Goal: Transaction & Acquisition: Obtain resource

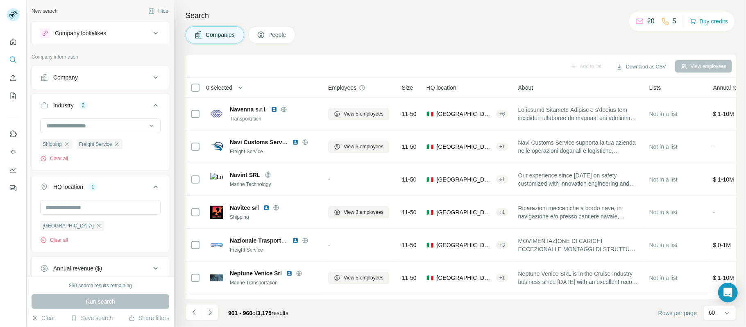
scroll to position [1770, 0]
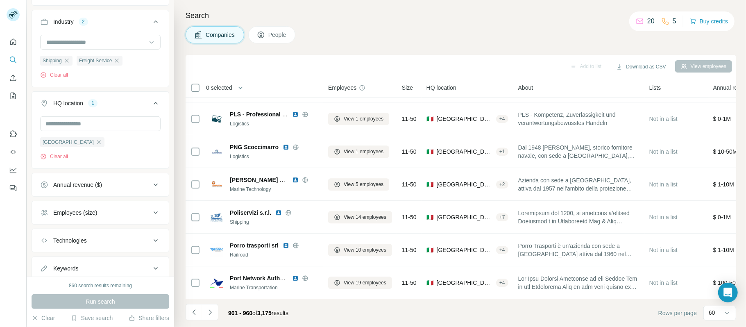
click at [174, 188] on div "Search Companies People Add to list Download as CSV View employees 0 selected C…" at bounding box center [460, 163] width 572 height 327
click at [175, 217] on div "Search Companies People Add to list Download as CSV View employees 0 selected C…" at bounding box center [460, 163] width 572 height 327
click at [177, 178] on div "Search Companies People Add to list Download as CSV View employees 0 selected C…" at bounding box center [460, 163] width 572 height 327
click at [183, 229] on div "Search Companies People Add to list Download as CSV View employees 0 selected C…" at bounding box center [460, 163] width 572 height 327
click at [179, 218] on div "Search Companies People Add to list Download as CSV View employees 0 selected C…" at bounding box center [460, 163] width 572 height 327
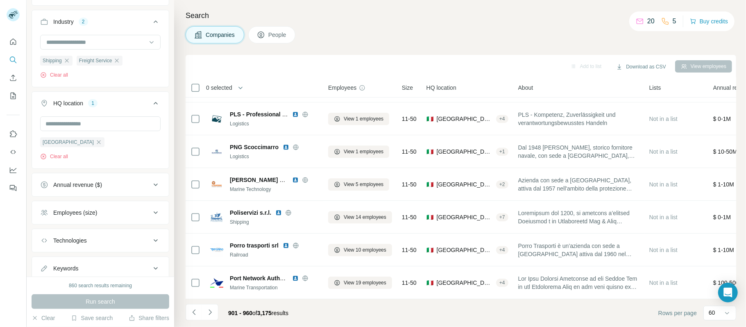
click at [179, 231] on div "Search Companies People Add to list Download as CSV View employees 0 selected C…" at bounding box center [460, 163] width 572 height 327
click at [180, 176] on div "Search Companies People Add to list Download as CSV View employees 0 selected C…" at bounding box center [460, 163] width 572 height 327
click at [179, 162] on div "Search Companies People Add to list Download as CSV View employees 0 selected C…" at bounding box center [460, 163] width 572 height 327
click at [177, 200] on div "Search Companies People Add to list Download as CSV View employees 0 selected C…" at bounding box center [460, 163] width 572 height 327
click at [176, 200] on div "Search Companies People Add to list Download as CSV View employees 0 selected C…" at bounding box center [460, 163] width 572 height 327
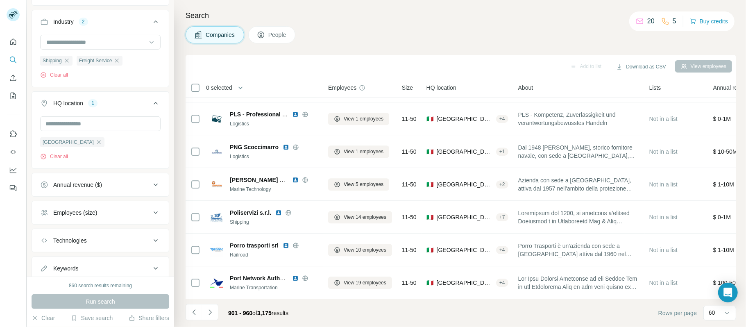
click at [181, 202] on div "Search Companies People Add to list Download as CSV View employees 0 selected C…" at bounding box center [460, 163] width 572 height 327
click at [179, 218] on div "Search Companies People Add to list Download as CSV View employees 0 selected C…" at bounding box center [460, 163] width 572 height 327
click at [178, 174] on div "Search Companies People Add to list Download as CSV View employees 0 selected C…" at bounding box center [460, 163] width 572 height 327
click at [478, 312] on footer "901 - 960 of 3,175 results Rows per page 60" at bounding box center [461, 313] width 551 height 28
click at [482, 311] on footer "901 - 960 of 3,175 results Rows per page 60" at bounding box center [461, 313] width 551 height 28
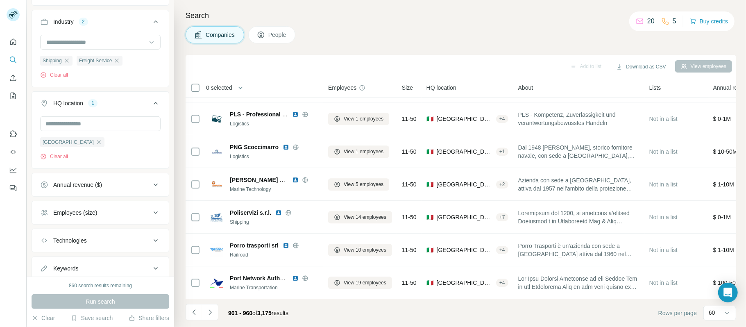
click at [178, 158] on div "Search Companies People Add to list Download as CSV View employees 0 selected C…" at bounding box center [460, 163] width 572 height 327
drag, startPoint x: 181, startPoint y: 143, endPoint x: 175, endPoint y: 143, distance: 6.1
click at [181, 143] on div "Search Companies People Add to list Download as CSV View employees 0 selected C…" at bounding box center [460, 163] width 572 height 327
click at [177, 188] on div "Search Companies People Add to list Download as CSV View employees 0 selected C…" at bounding box center [460, 163] width 572 height 327
click at [177, 182] on div "Search Companies People Add to list Download as CSV View employees 0 selected C…" at bounding box center [460, 163] width 572 height 327
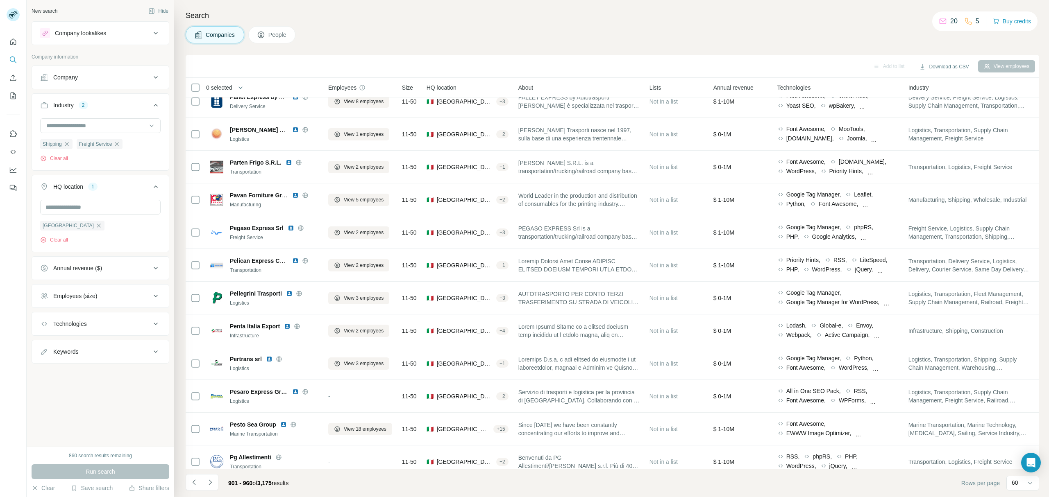
scroll to position [1163, 0]
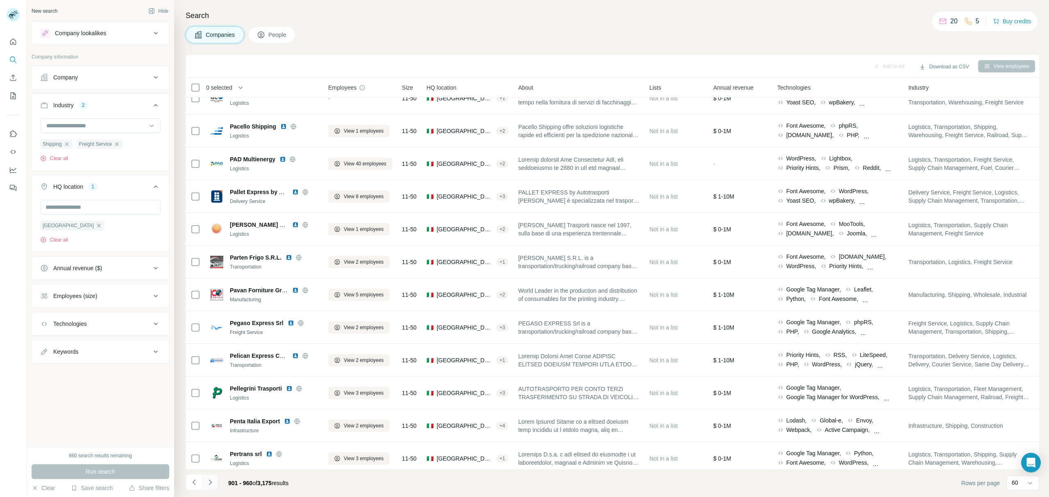
click at [213, 327] on icon "Navigate to next page" at bounding box center [210, 482] width 8 height 8
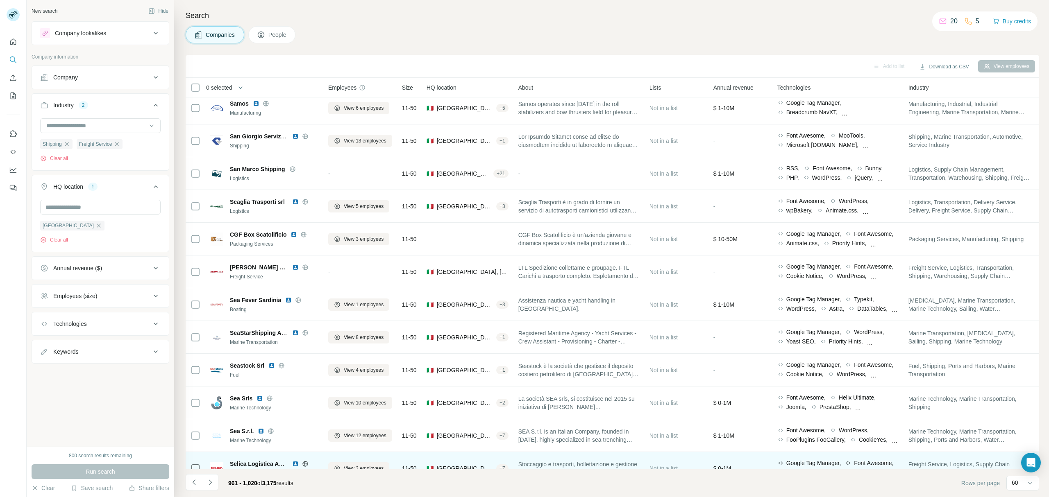
scroll to position [1256, 0]
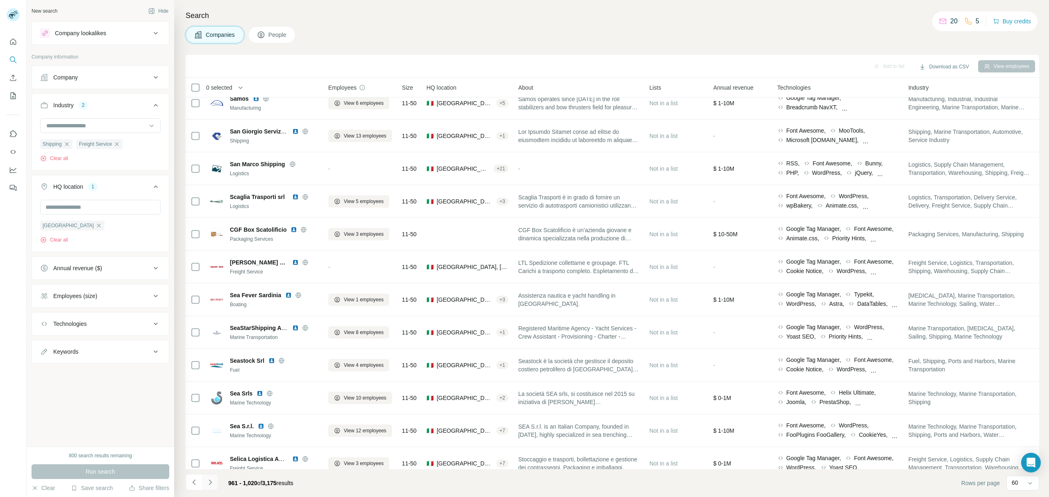
click at [215, 327] on button "Navigate to next page" at bounding box center [210, 482] width 16 height 16
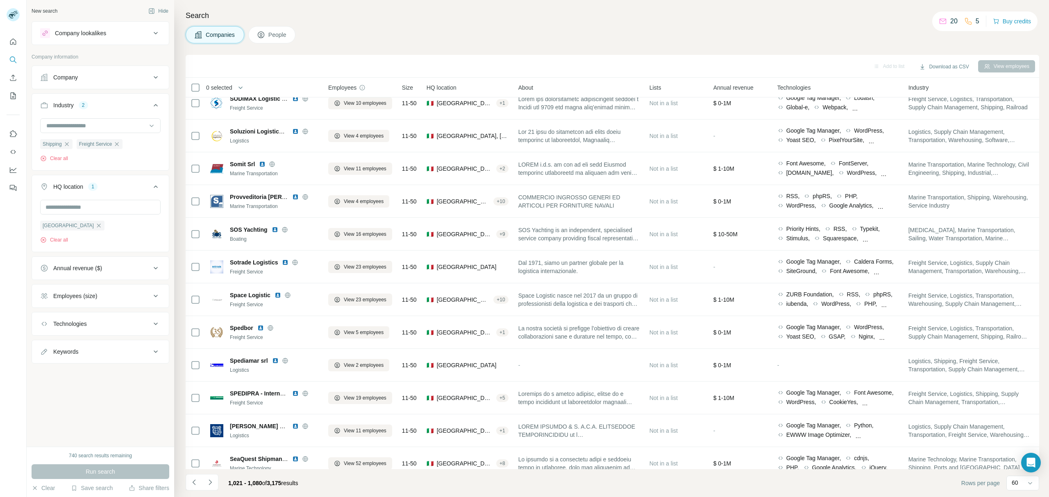
scroll to position [492, 0]
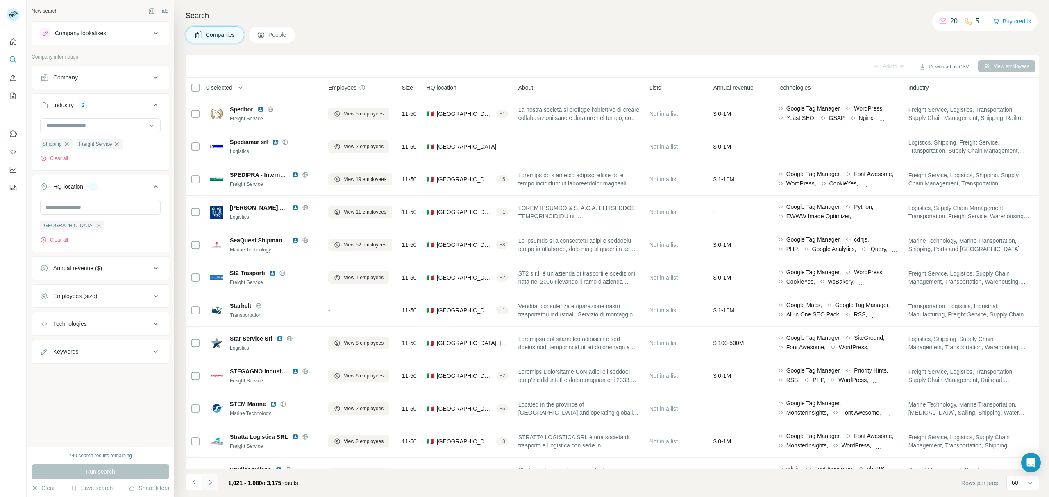
click at [217, 327] on button "Navigate to next page" at bounding box center [210, 482] width 16 height 16
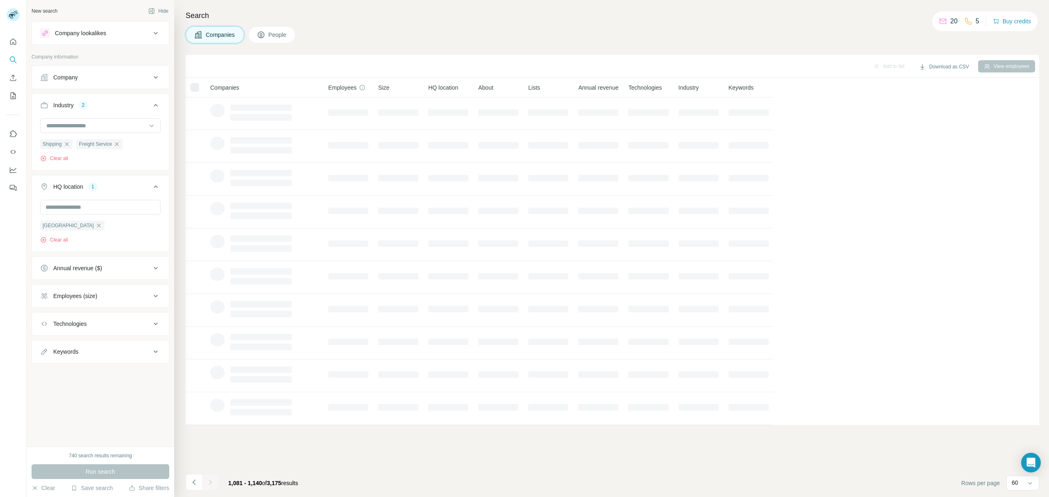
scroll to position [0, 0]
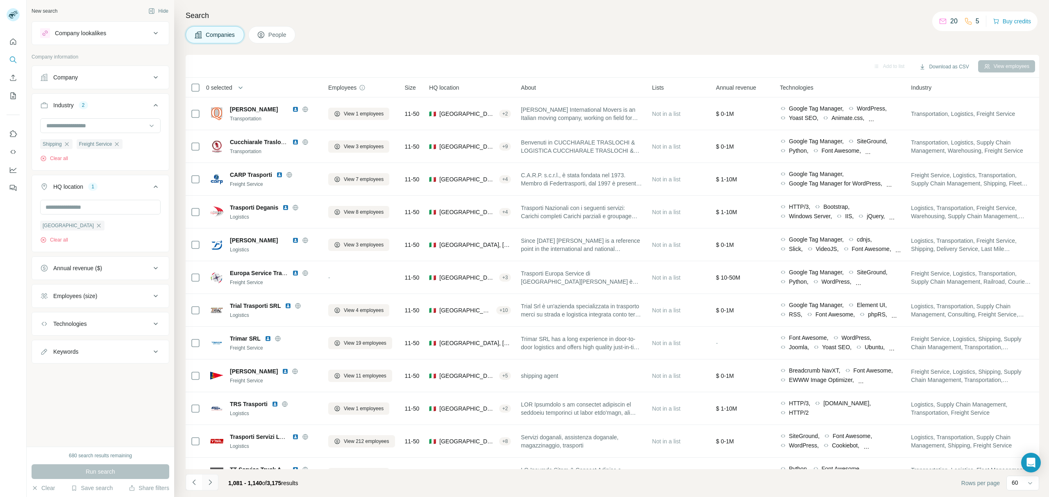
click at [214, 327] on button "Navigate to next page" at bounding box center [210, 482] width 16 height 16
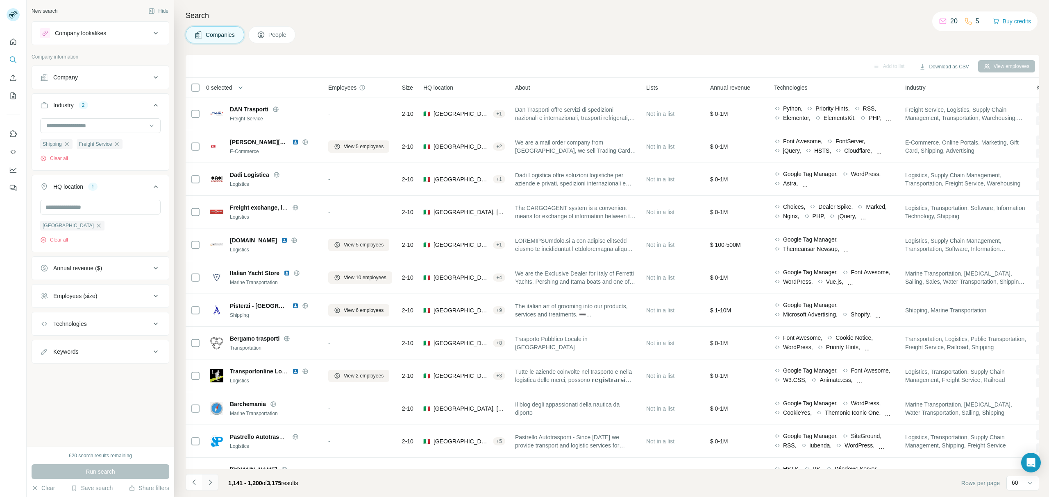
click at [212, 327] on icon "Navigate to next page" at bounding box center [210, 482] width 8 height 8
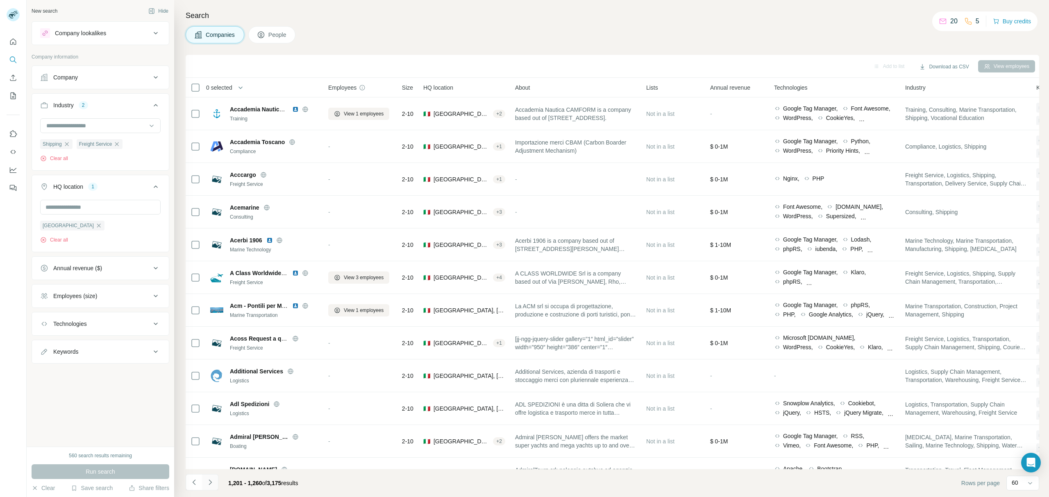
click at [212, 327] on icon "Navigate to next page" at bounding box center [210, 482] width 8 height 8
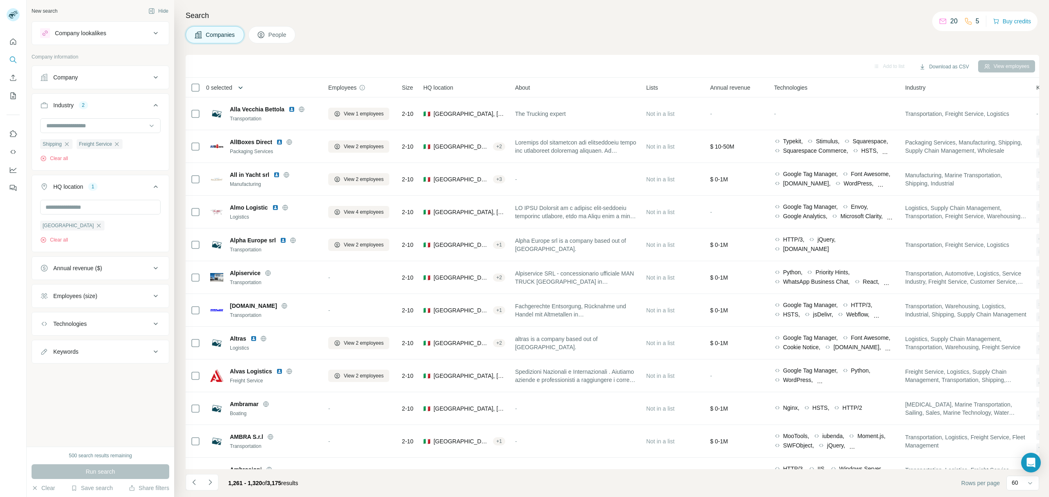
click at [238, 85] on icon "button" at bounding box center [240, 88] width 8 height 8
click at [293, 65] on div "Add to list Download as CSV View employees" at bounding box center [612, 66] width 845 height 14
click at [209, 327] on icon "Navigate to next page" at bounding box center [210, 482] width 8 height 8
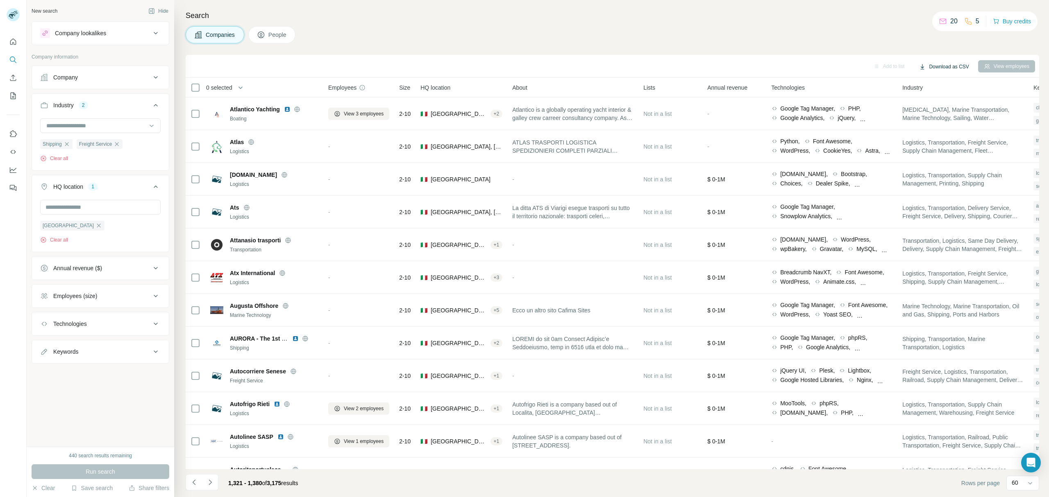
click at [746, 64] on button "Download as CSV" at bounding box center [943, 67] width 61 height 12
click at [746, 46] on div "Search Companies People Add to list Download as CSV View employees 0 selected C…" at bounding box center [611, 248] width 875 height 497
click at [746, 66] on button "Download as CSV" at bounding box center [943, 67] width 61 height 12
click at [217, 327] on button "Navigate to next page" at bounding box center [210, 482] width 16 height 16
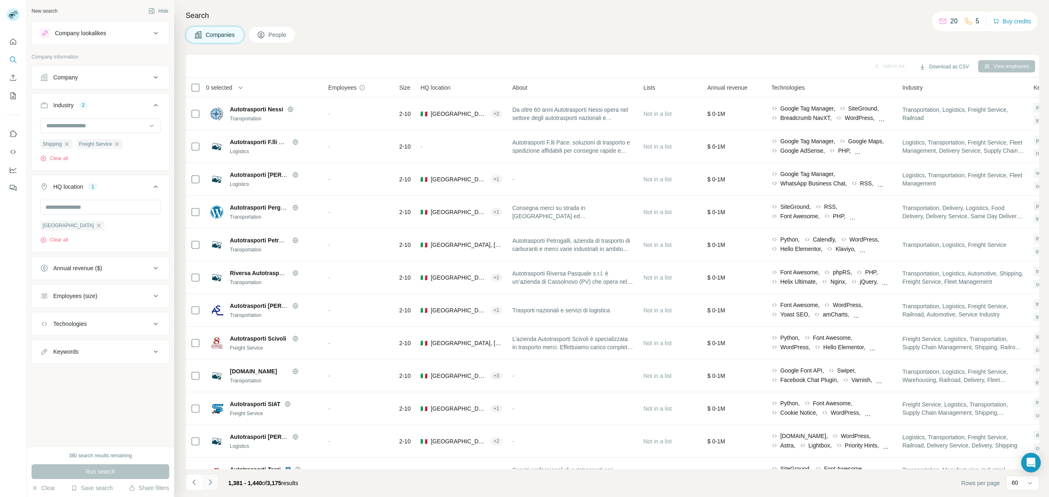
click at [206, 327] on icon "Navigate to next page" at bounding box center [210, 482] width 8 height 8
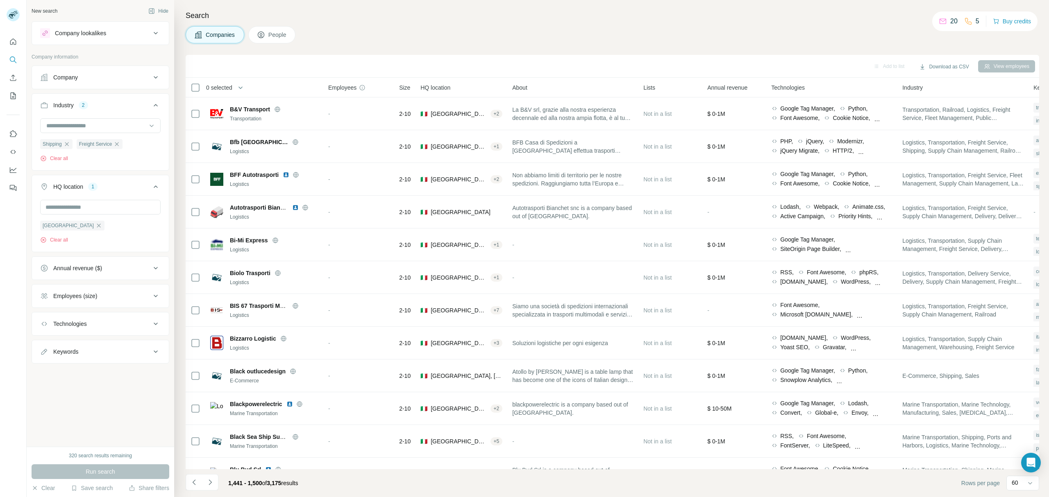
click at [210, 327] on icon "Navigate to next page" at bounding box center [210, 482] width 8 height 8
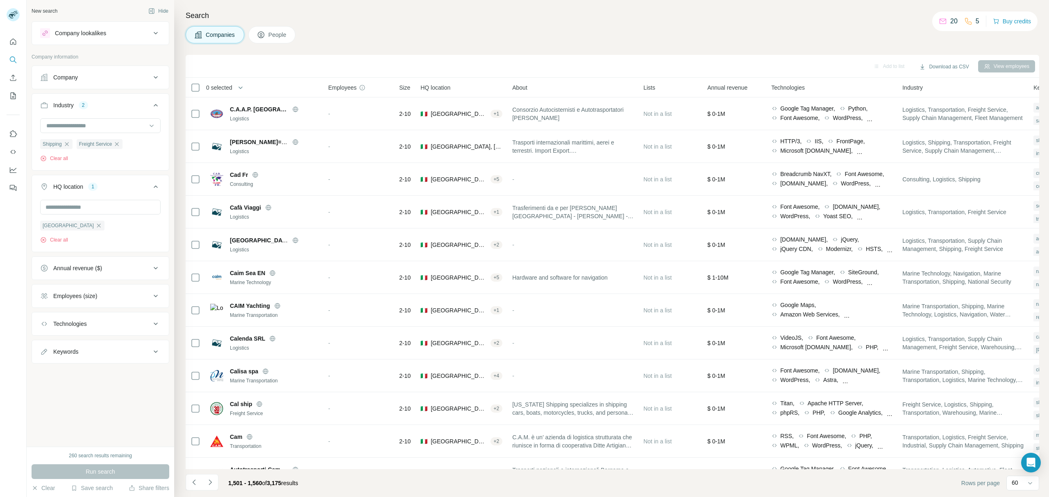
click at [210, 327] on icon "Navigate to next page" at bounding box center [210, 482] width 8 height 8
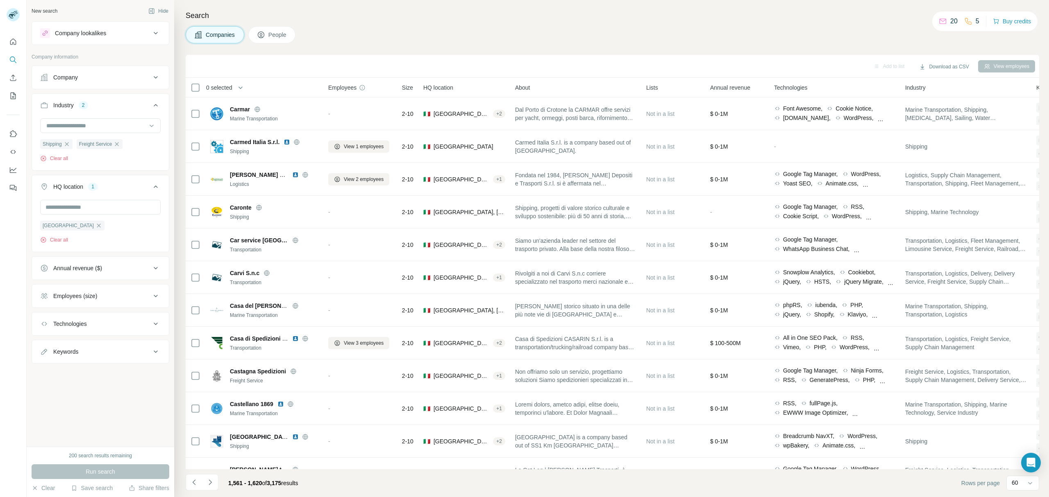
click at [493, 32] on div "Companies People" at bounding box center [612, 34] width 853 height 17
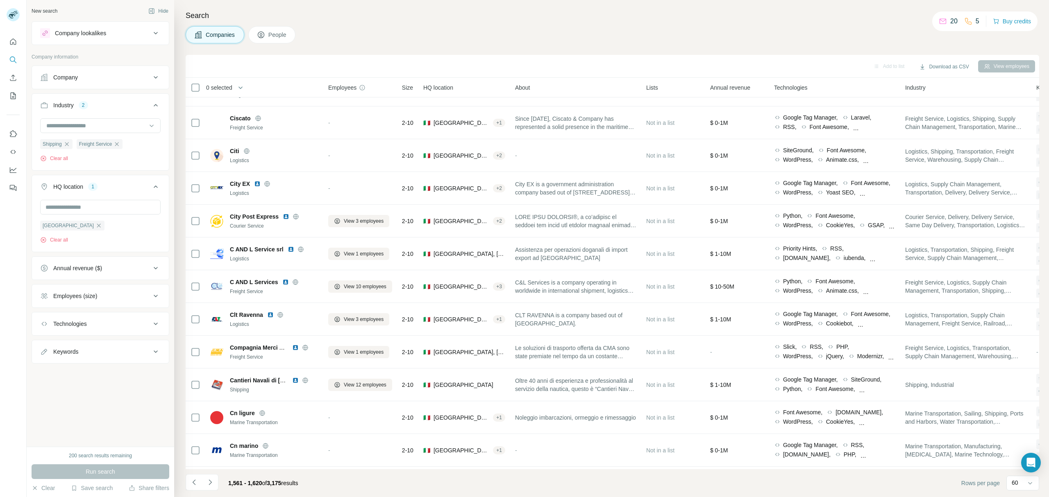
scroll to position [1529, 0]
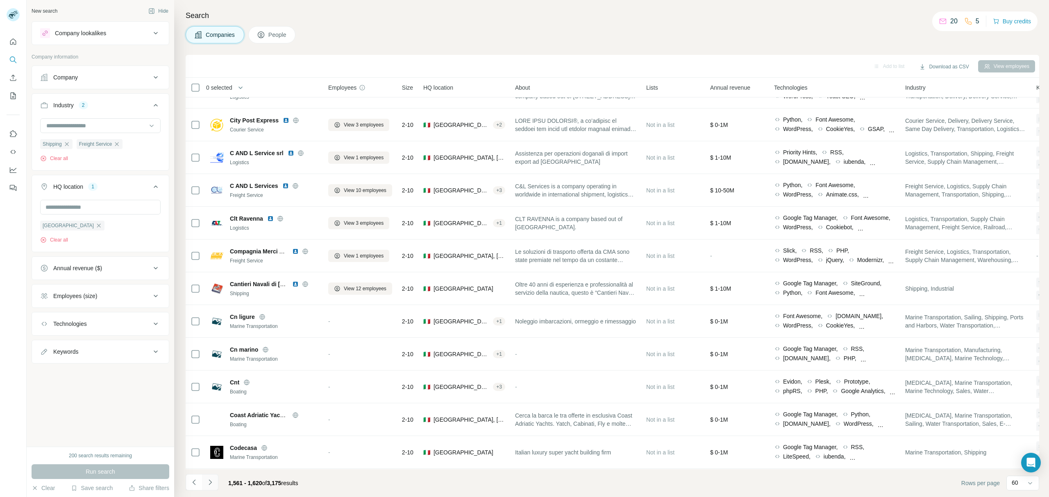
click at [213, 327] on icon "Navigate to next page" at bounding box center [210, 482] width 8 height 8
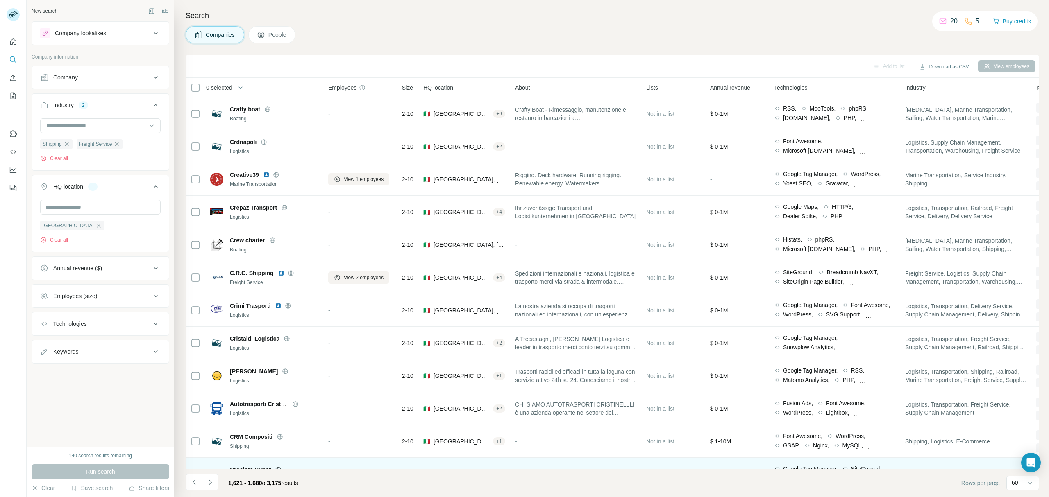
scroll to position [1600, 0]
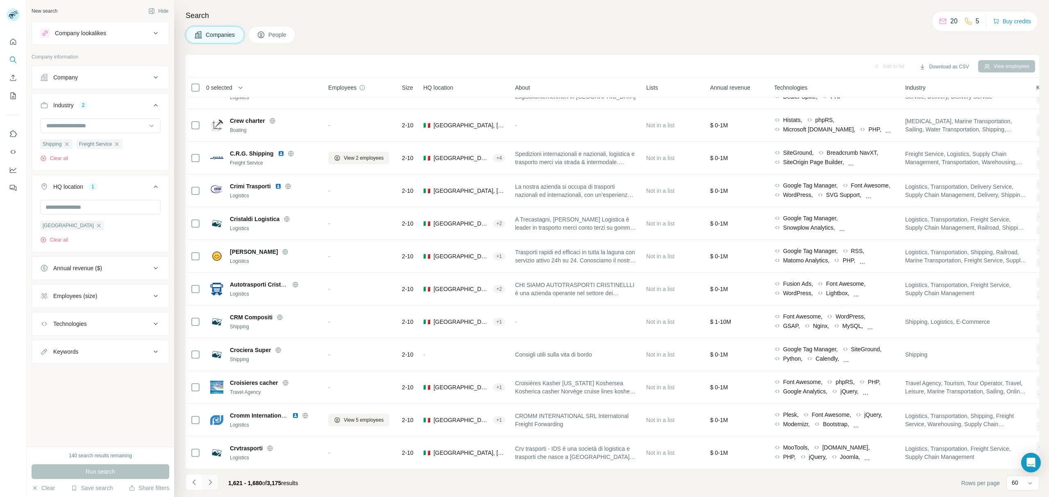
click at [213, 327] on icon "Navigate to next page" at bounding box center [210, 482] width 8 height 8
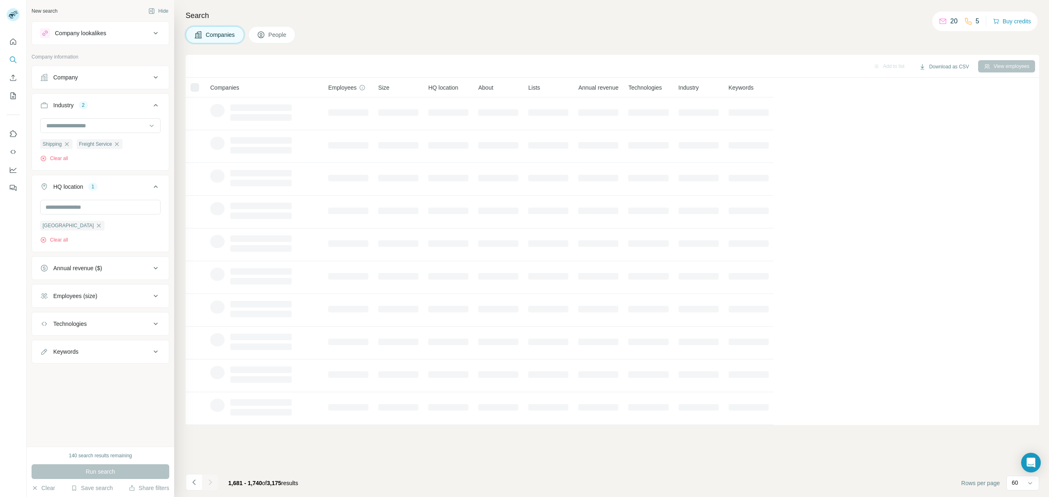
scroll to position [0, 0]
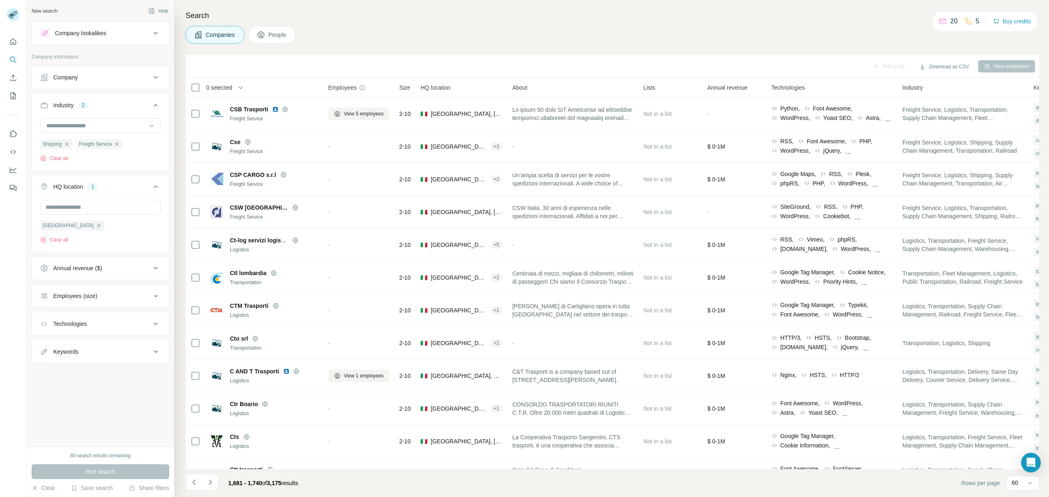
click at [213, 327] on icon "Navigate to next page" at bounding box center [210, 482] width 8 height 8
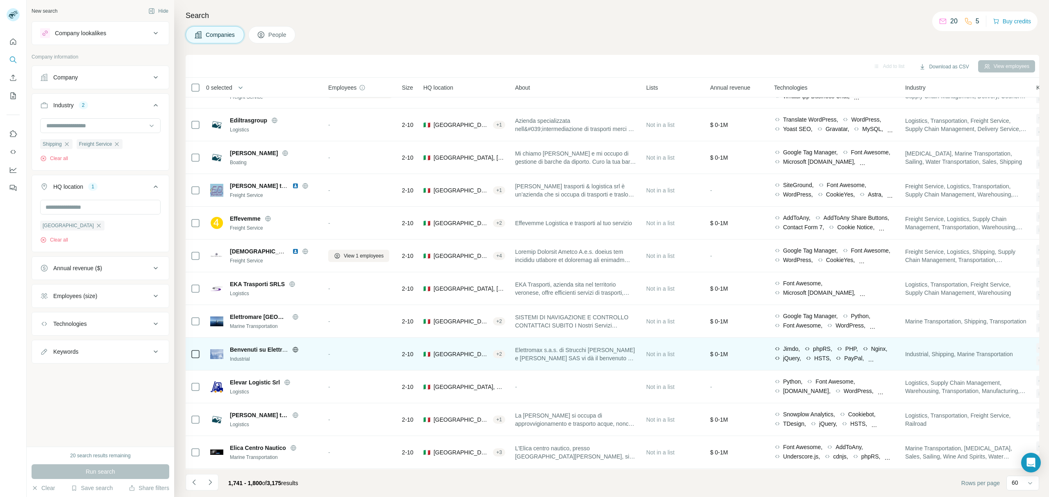
scroll to position [1600, 0]
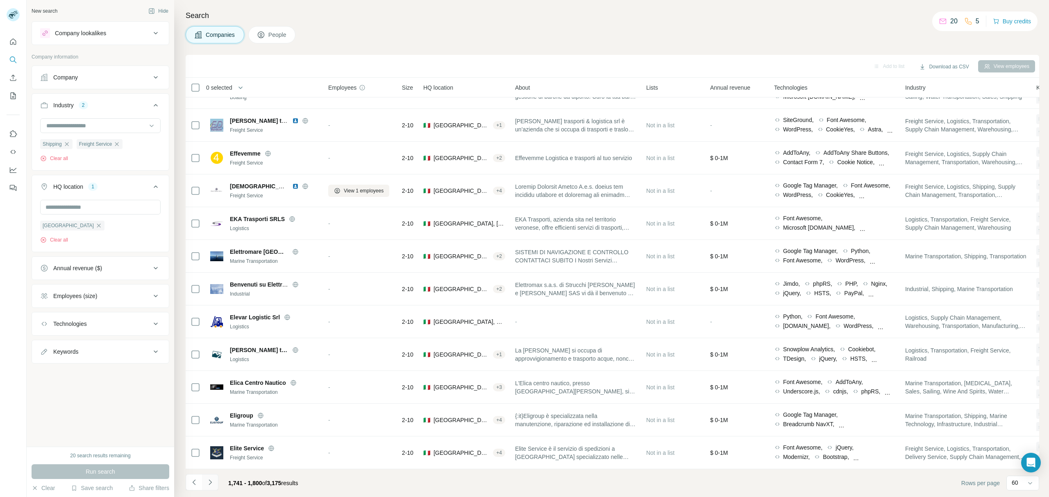
click at [214, 327] on button "Navigate to next page" at bounding box center [210, 482] width 16 height 16
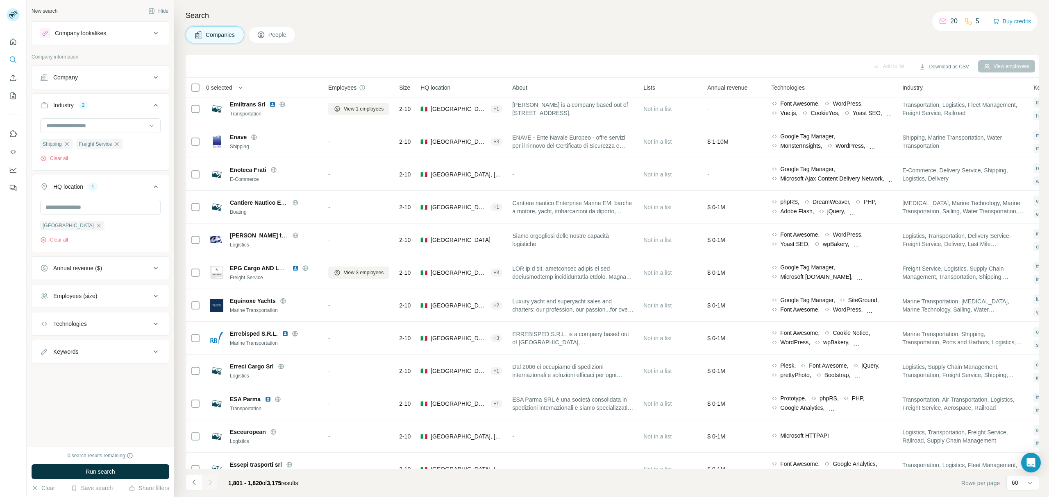
scroll to position [0, 0]
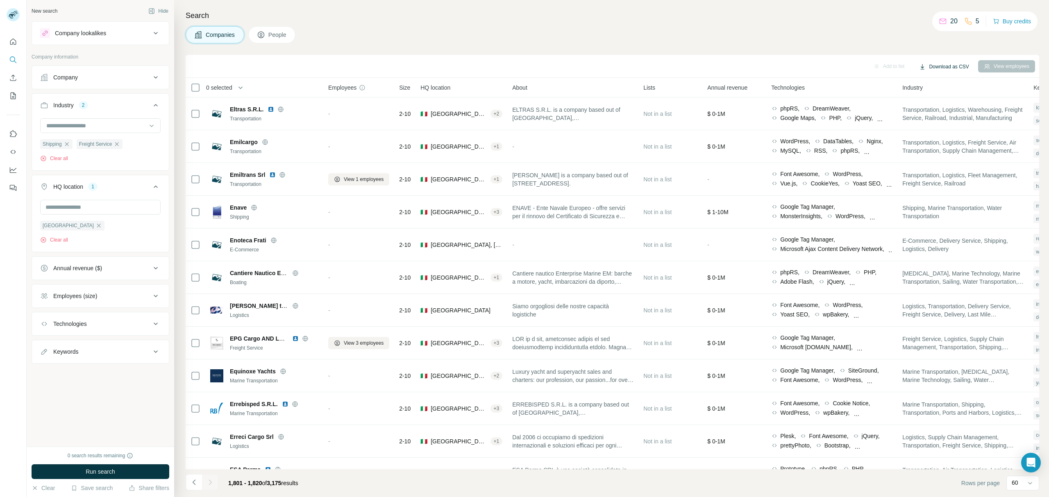
click at [746, 66] on button "Download as CSV" at bounding box center [943, 67] width 61 height 12
click at [746, 36] on div "Companies People" at bounding box center [612, 34] width 853 height 17
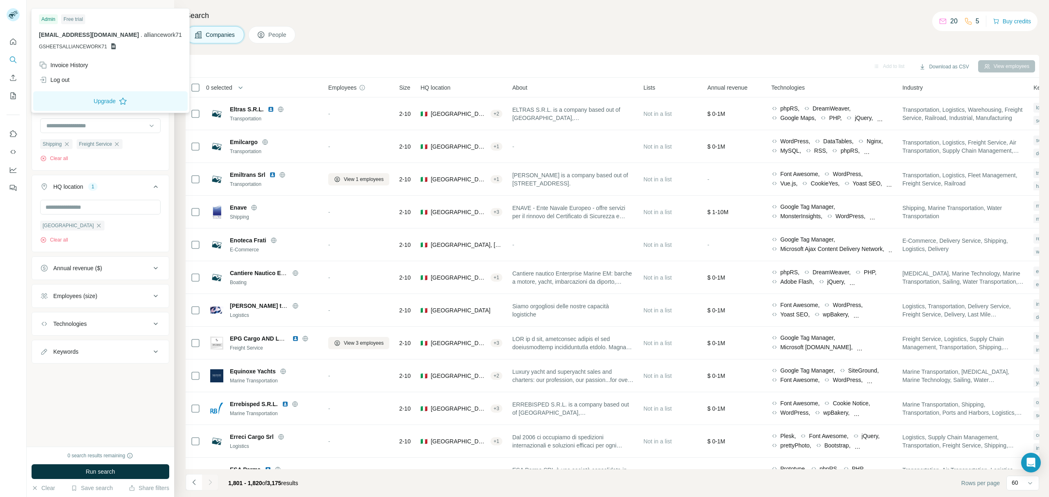
click at [484, 30] on div "Companies People" at bounding box center [612, 34] width 853 height 17
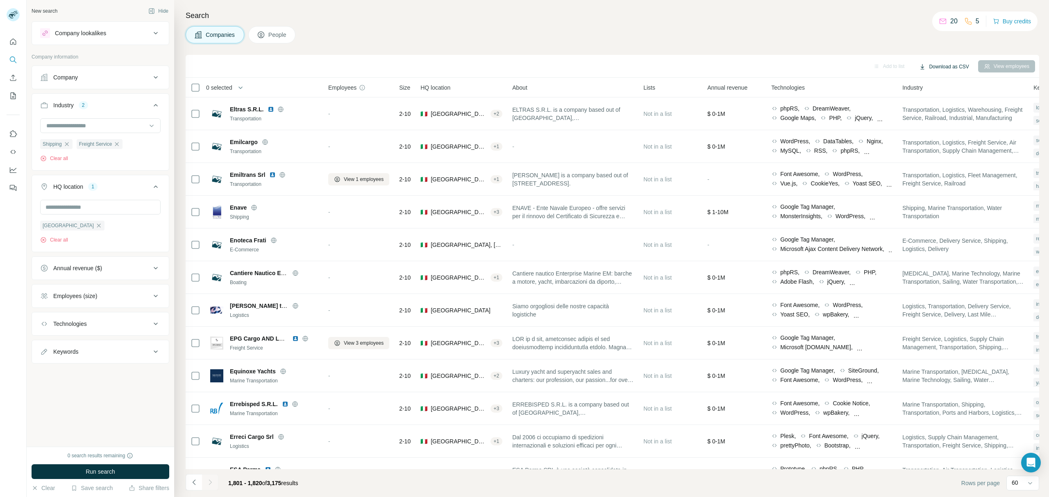
click at [746, 68] on button "Download as CSV" at bounding box center [943, 67] width 61 height 12
click at [746, 101] on div "All viewed companies (1820)" at bounding box center [956, 98] width 83 height 15
click at [689, 38] on div "Companies People" at bounding box center [612, 34] width 853 height 17
click at [330, 43] on div "Search Companies People Add to list Download as CSV View employees 0 selected C…" at bounding box center [611, 248] width 875 height 497
click at [517, 58] on div "Add to list Download as CSV View employees" at bounding box center [612, 66] width 853 height 23
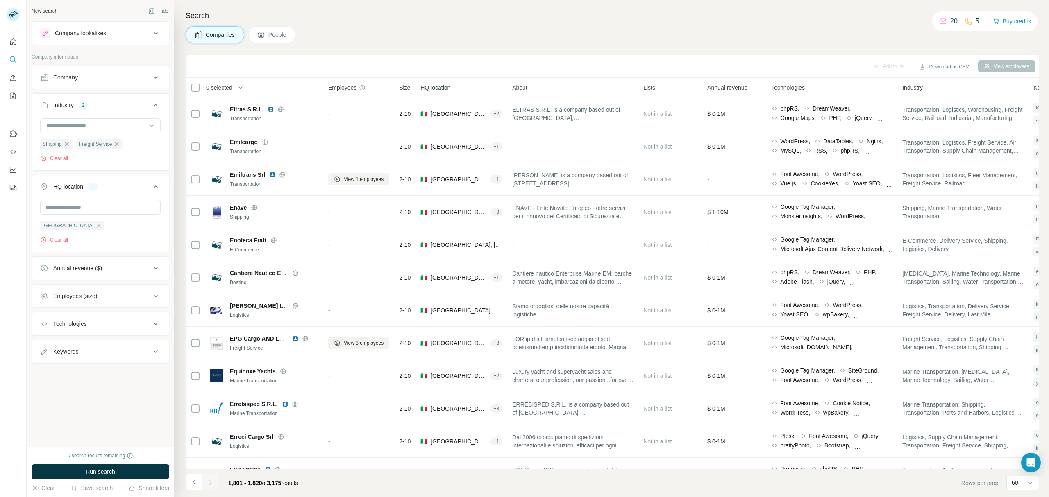
click at [573, 48] on div "Search Companies People Add to list Download as CSV View employees 0 selected C…" at bounding box center [611, 248] width 875 height 497
click at [582, 47] on div "Search Companies People Add to list Download as CSV View employees 0 selected C…" at bounding box center [611, 248] width 875 height 497
click at [597, 74] on div "Add to list Download as CSV View employees" at bounding box center [612, 66] width 853 height 23
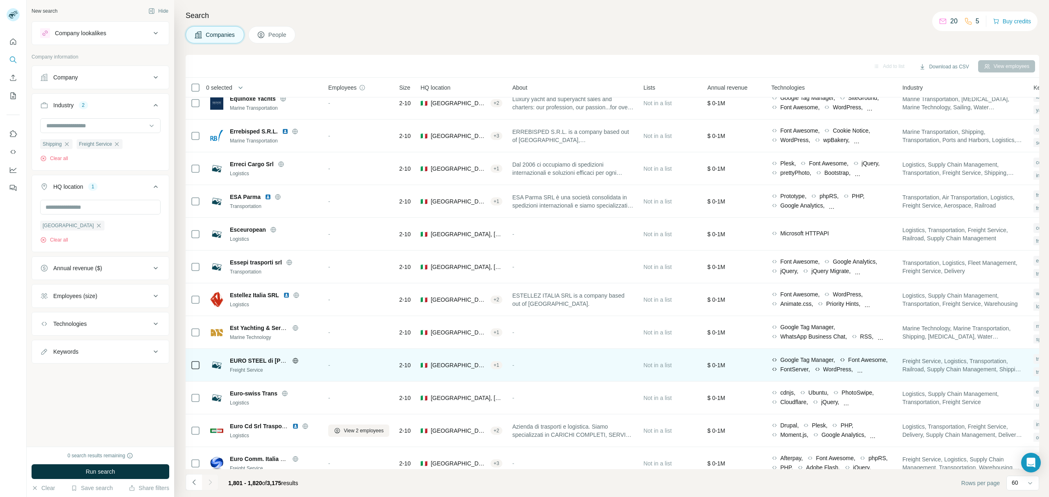
scroll to position [289, 0]
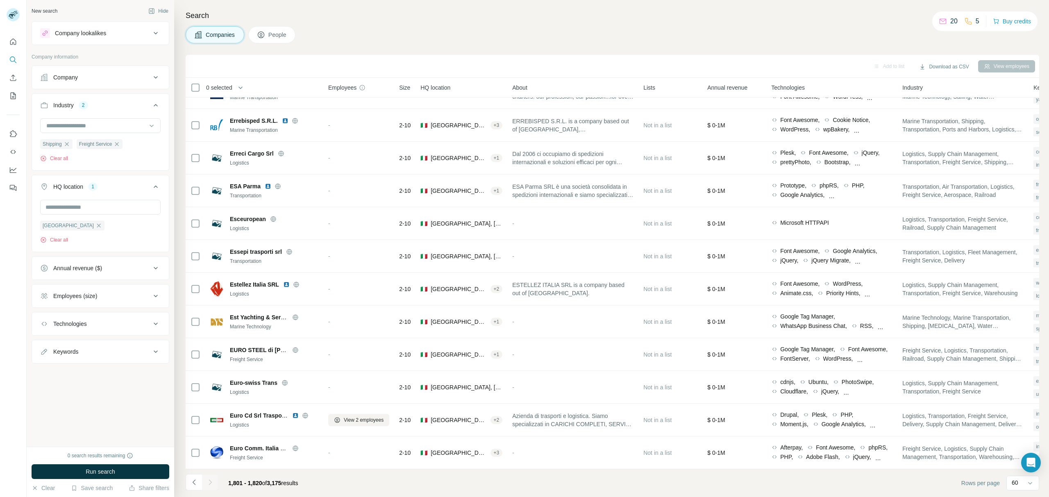
click at [610, 64] on div "Add to list Download as CSV View employees" at bounding box center [612, 66] width 845 height 14
click at [180, 144] on div "Search Companies People Add to list Download as CSV View employees 0 selected C…" at bounding box center [611, 248] width 875 height 497
click at [392, 327] on div at bounding box center [392, 415] width 3 height 675
drag, startPoint x: 578, startPoint y: 36, endPoint x: 555, endPoint y: 61, distance: 33.9
click at [578, 36] on div "Companies People" at bounding box center [612, 34] width 853 height 17
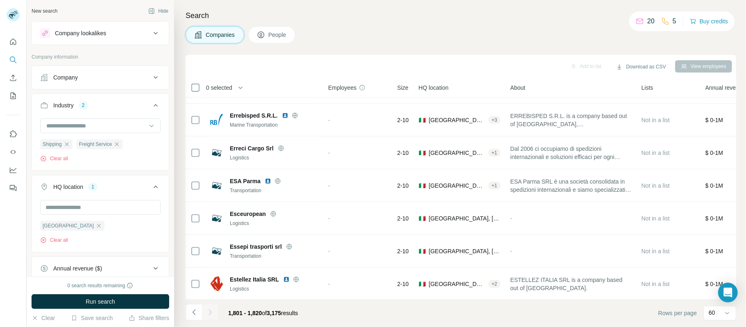
click at [182, 150] on div "Search Companies People Add to list Download as CSV View employees 0 selected C…" at bounding box center [460, 163] width 572 height 327
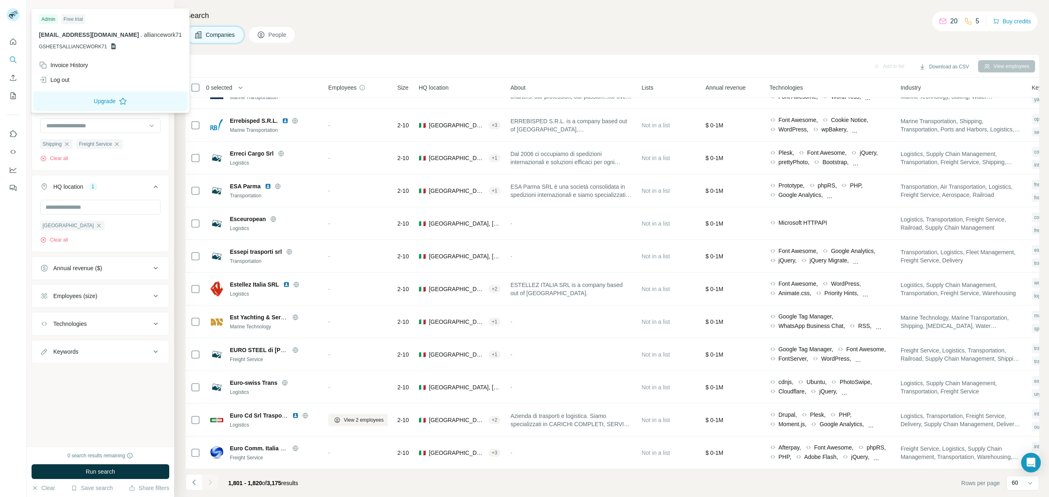
click at [14, 11] on rect at bounding box center [13, 14] width 13 height 13
click at [67, 75] on div "Log out" at bounding box center [110, 80] width 153 height 15
click at [75, 80] on div "Log out" at bounding box center [110, 80] width 153 height 15
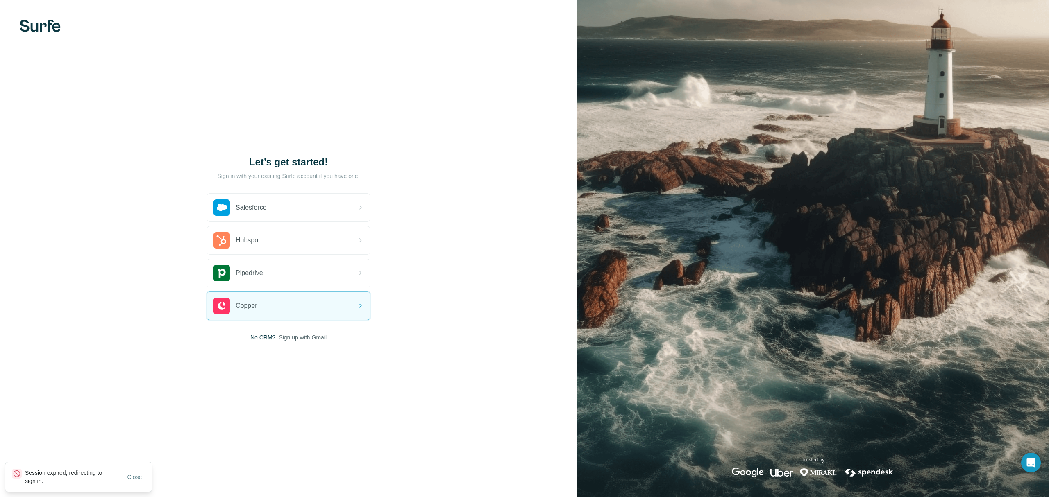
click at [293, 327] on span "Sign up with Gmail" at bounding box center [303, 337] width 48 height 8
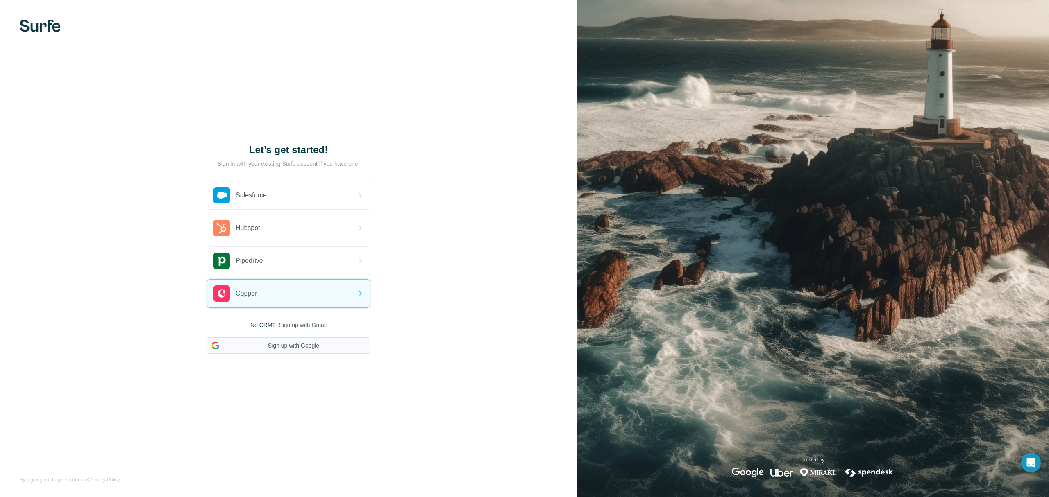
click at [292, 327] on button "Sign up with Google" at bounding box center [288, 346] width 164 height 16
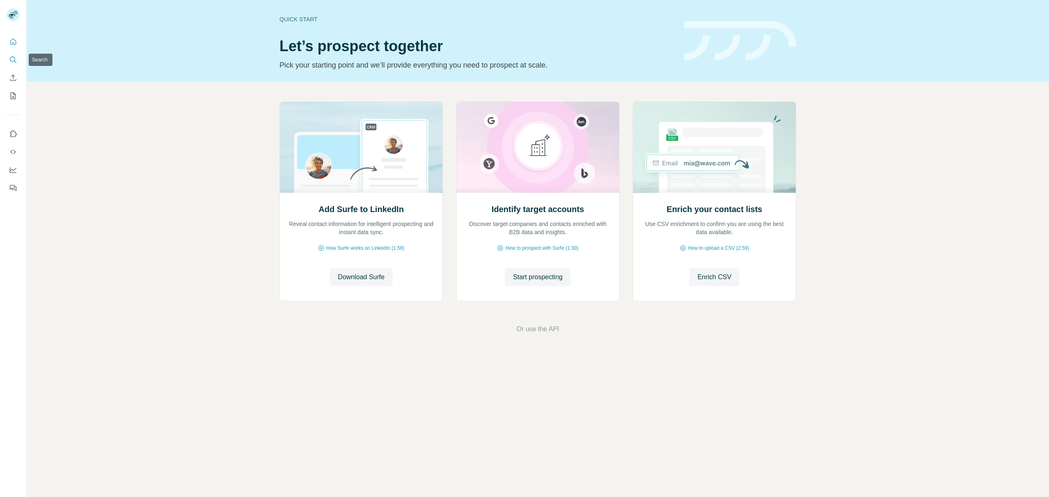
click at [15, 54] on button "Search" at bounding box center [13, 59] width 13 height 15
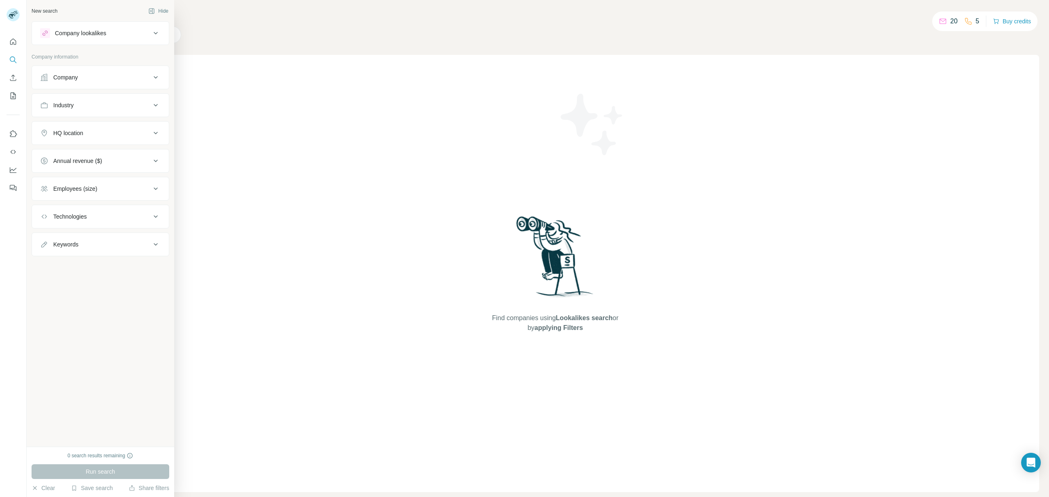
click at [74, 102] on div "Industry" at bounding box center [63, 105] width 20 height 8
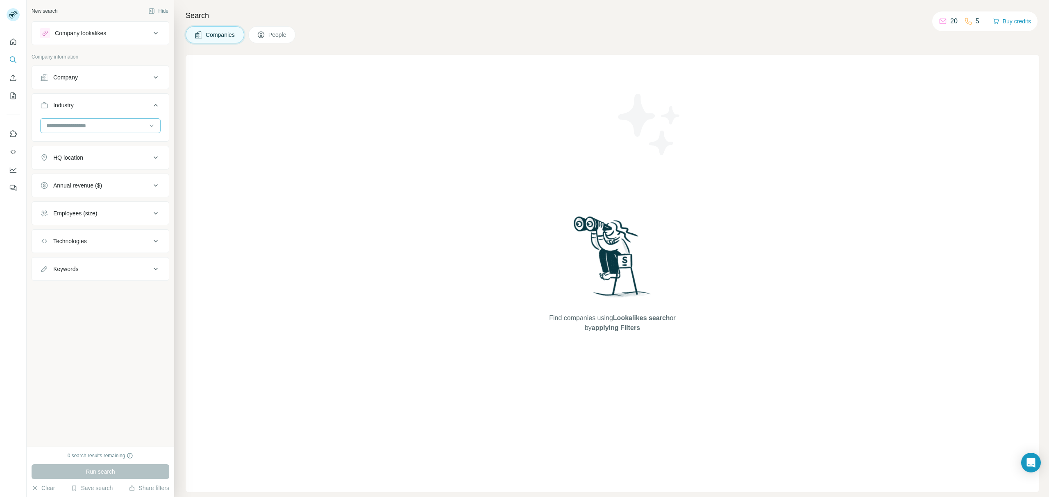
click at [86, 125] on input at bounding box center [95, 125] width 101 height 9
click at [86, 119] on div at bounding box center [100, 125] width 120 height 15
type input "********"
click at [61, 145] on p "Shipping" at bounding box center [59, 145] width 23 height 8
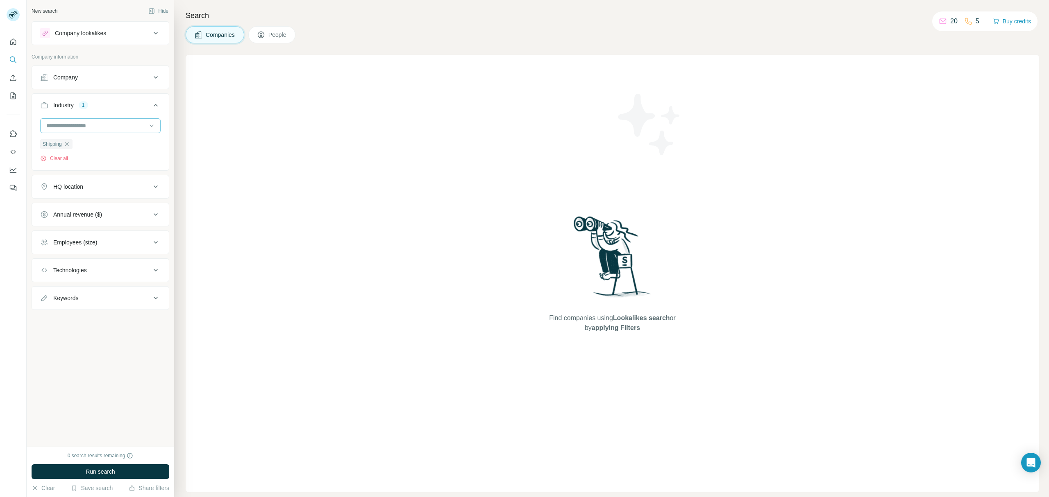
click at [94, 129] on input at bounding box center [95, 125] width 101 height 9
click at [88, 124] on input at bounding box center [95, 125] width 101 height 9
click at [83, 124] on input at bounding box center [95, 125] width 101 height 9
click at [61, 122] on input at bounding box center [95, 125] width 101 height 9
click at [58, 122] on input at bounding box center [95, 125] width 101 height 9
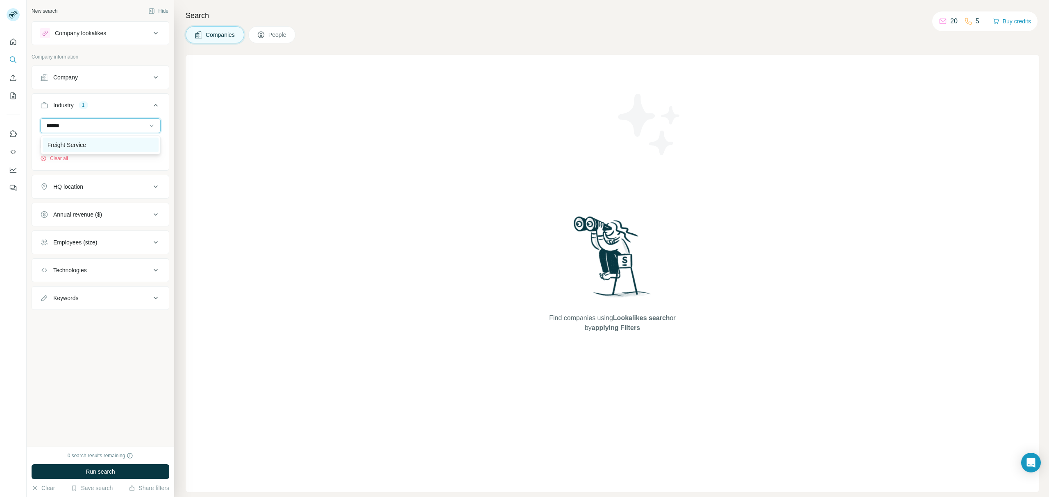
type input "******"
click at [63, 147] on p "Freight Service" at bounding box center [67, 145] width 39 height 8
click at [76, 191] on div "HQ location" at bounding box center [68, 187] width 30 height 8
click at [91, 210] on input "text" at bounding box center [100, 207] width 120 height 15
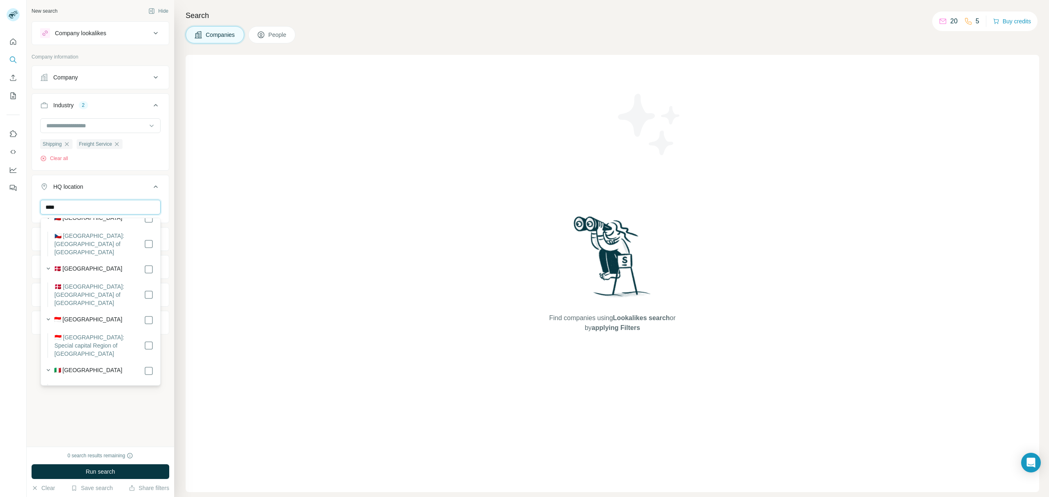
scroll to position [218, 0]
type input "****"
click at [107, 474] on span "Run search" at bounding box center [100, 472] width 29 height 8
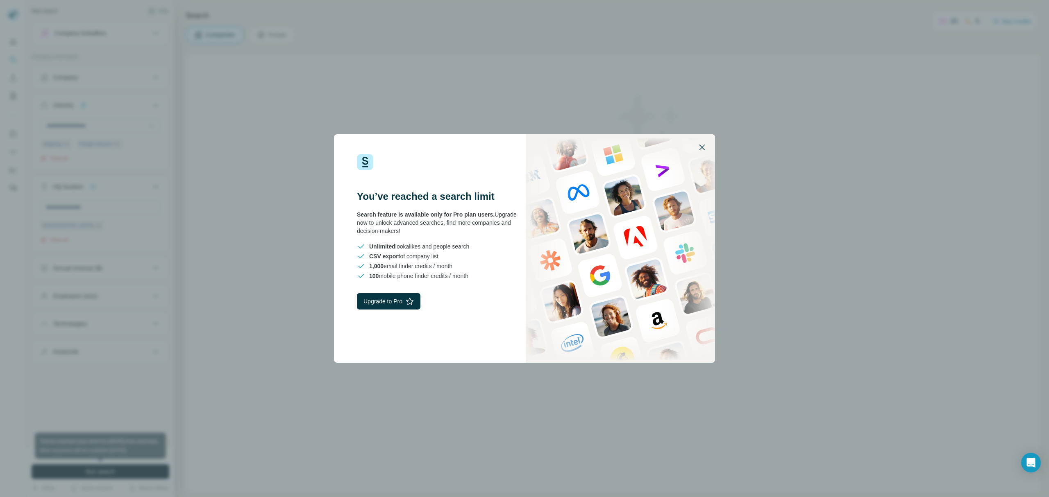
click at [701, 151] on icon "button" at bounding box center [702, 148] width 10 height 10
